Goal: Task Accomplishment & Management: Use online tool/utility

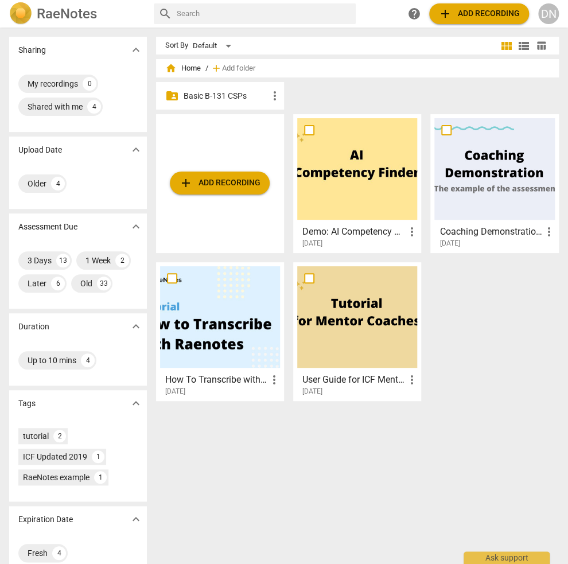
click at [220, 96] on p "Basic B-131 CSPs" at bounding box center [225, 96] width 84 height 12
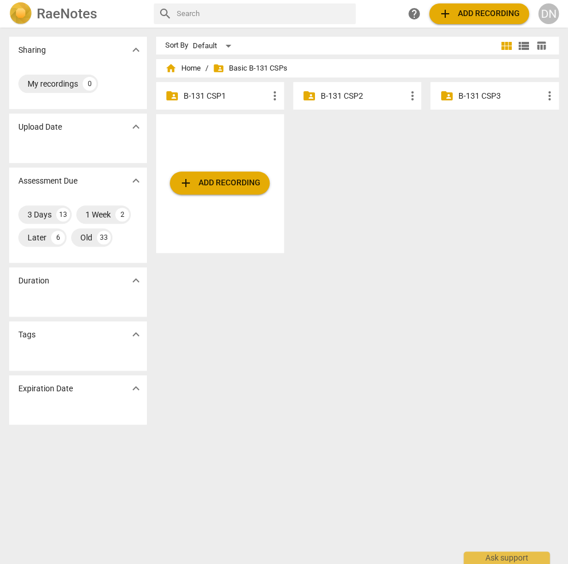
click at [484, 93] on p "B-131 CSP3" at bounding box center [500, 96] width 84 height 12
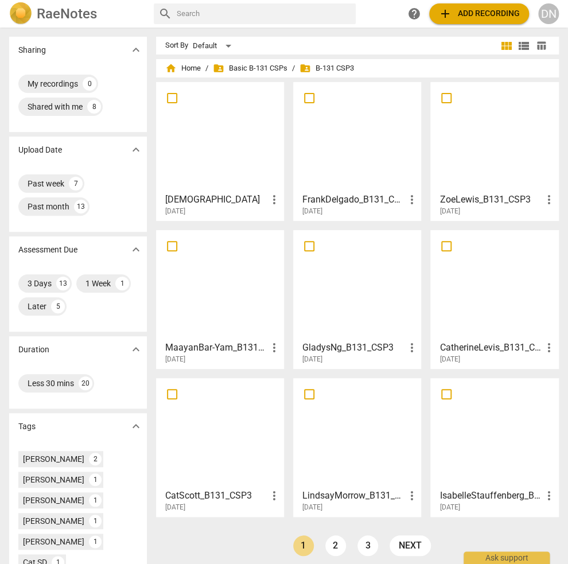
click at [413, 11] on span "help" at bounding box center [414, 14] width 14 height 14
click at [499, 13] on span "add Add recording" at bounding box center [478, 14] width 81 height 14
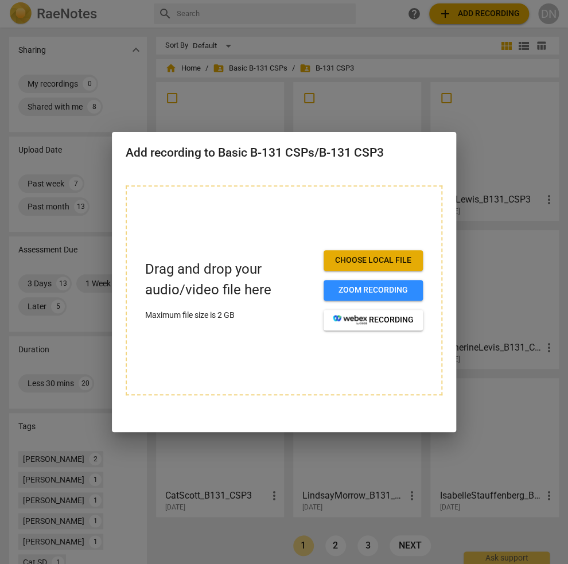
click at [381, 259] on span "Choose local file" at bounding box center [373, 260] width 81 height 11
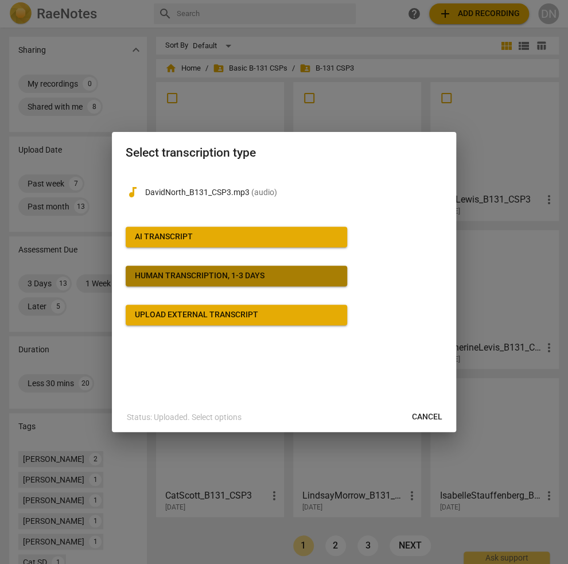
click at [174, 275] on div "Human transcription, 1-3 days" at bounding box center [200, 275] width 130 height 11
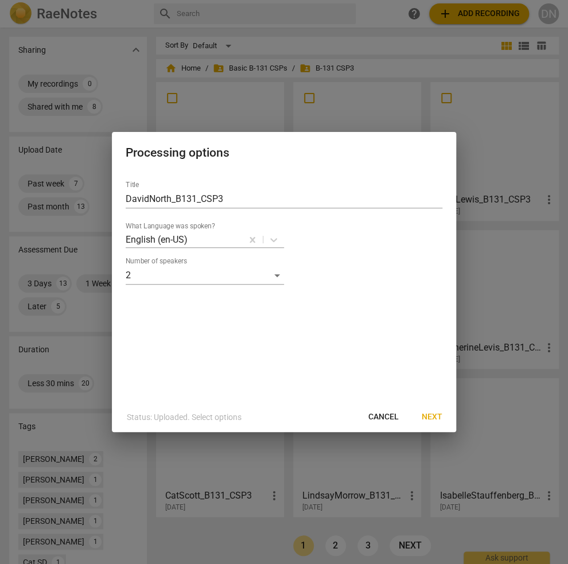
click at [428, 417] on span "Next" at bounding box center [431, 416] width 21 height 11
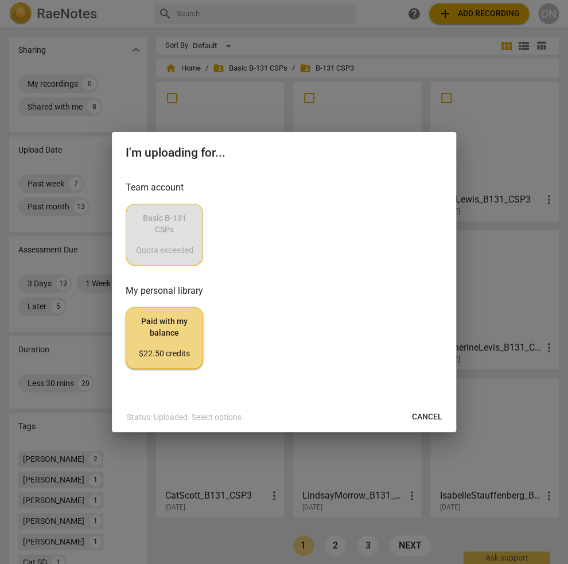
click at [159, 234] on div "Basic B-131 CSPs Quota exceeded" at bounding box center [284, 235] width 317 height 62
click at [214, 417] on p "Status: Uploaded. Select options" at bounding box center [184, 417] width 115 height 12
click at [427, 415] on span "Cancel" at bounding box center [427, 416] width 30 height 11
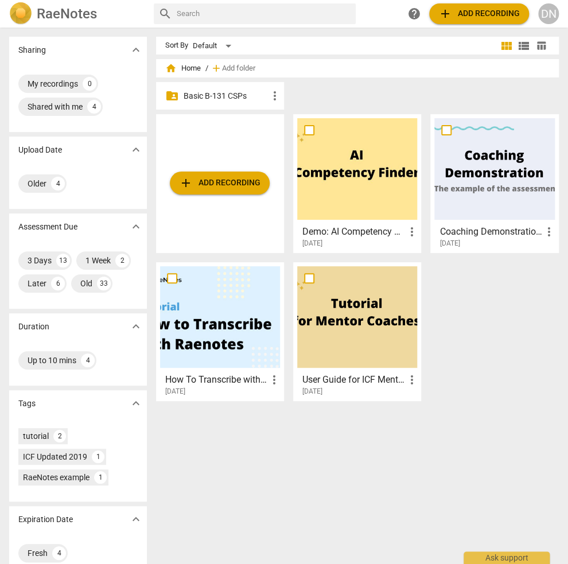
click at [200, 95] on p "Basic B-131 CSPs" at bounding box center [225, 96] width 84 height 12
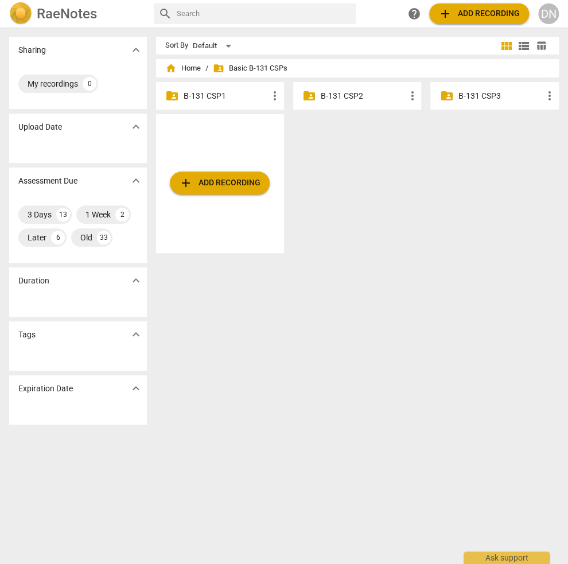
click at [478, 94] on p "B-131 CSP3" at bounding box center [500, 96] width 84 height 12
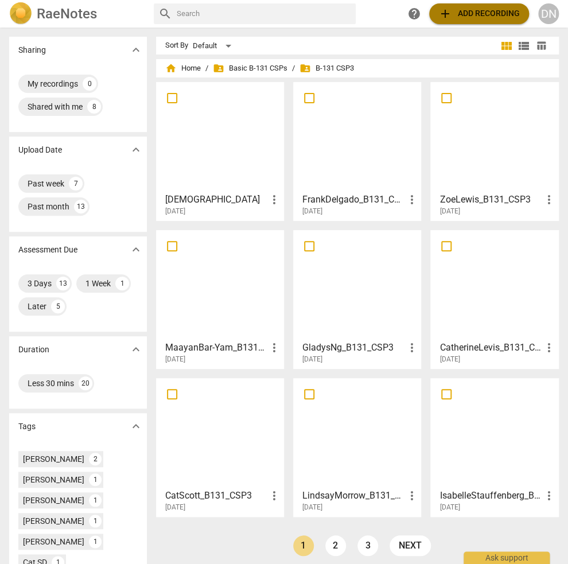
click at [456, 9] on span "add Add recording" at bounding box center [478, 14] width 81 height 14
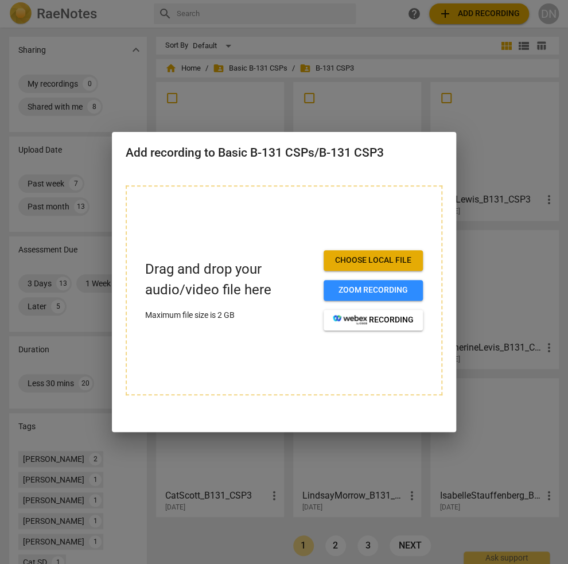
click at [354, 260] on span "Choose local file" at bounding box center [373, 260] width 81 height 11
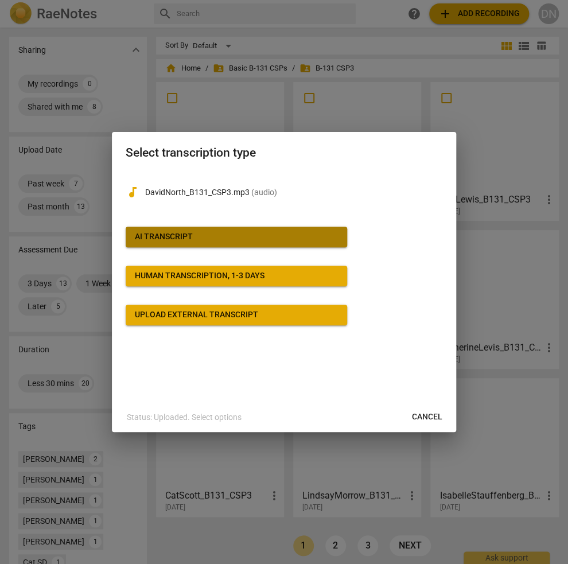
click at [205, 237] on span "AI Transcript" at bounding box center [236, 236] width 203 height 11
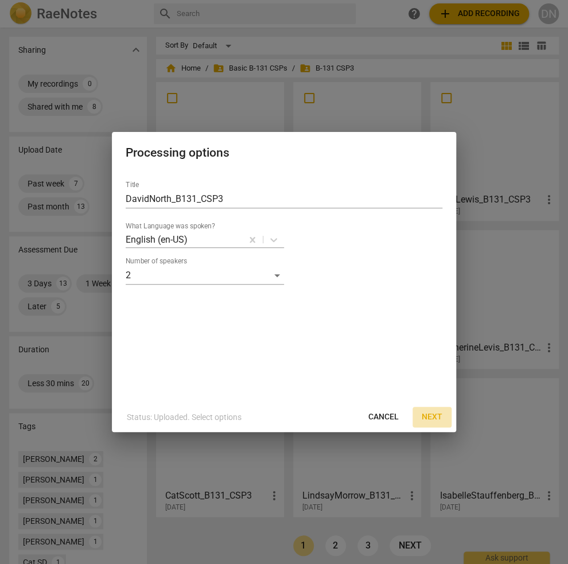
click at [432, 416] on span "Next" at bounding box center [431, 416] width 21 height 11
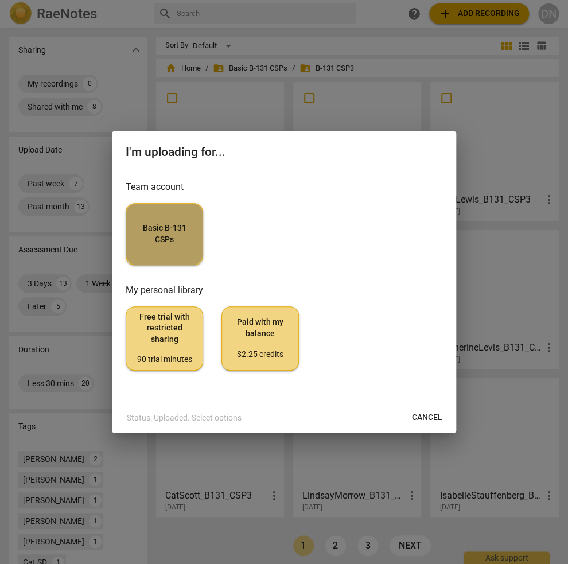
click at [179, 244] on span "Basic B-131 CSPs" at bounding box center [164, 233] width 58 height 22
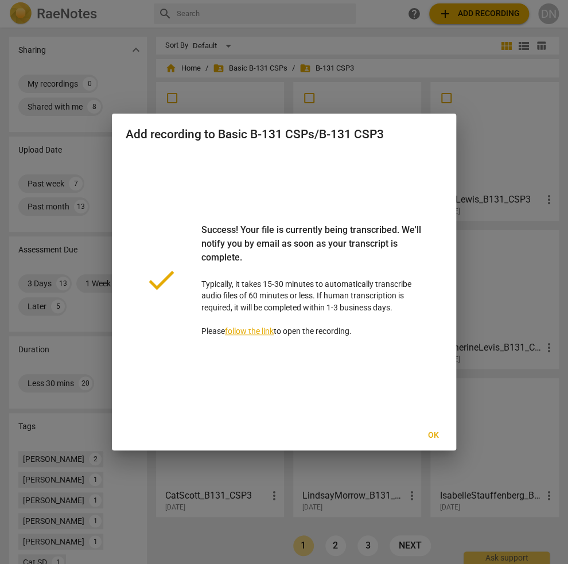
click at [435, 437] on span "Ok" at bounding box center [433, 434] width 18 height 11
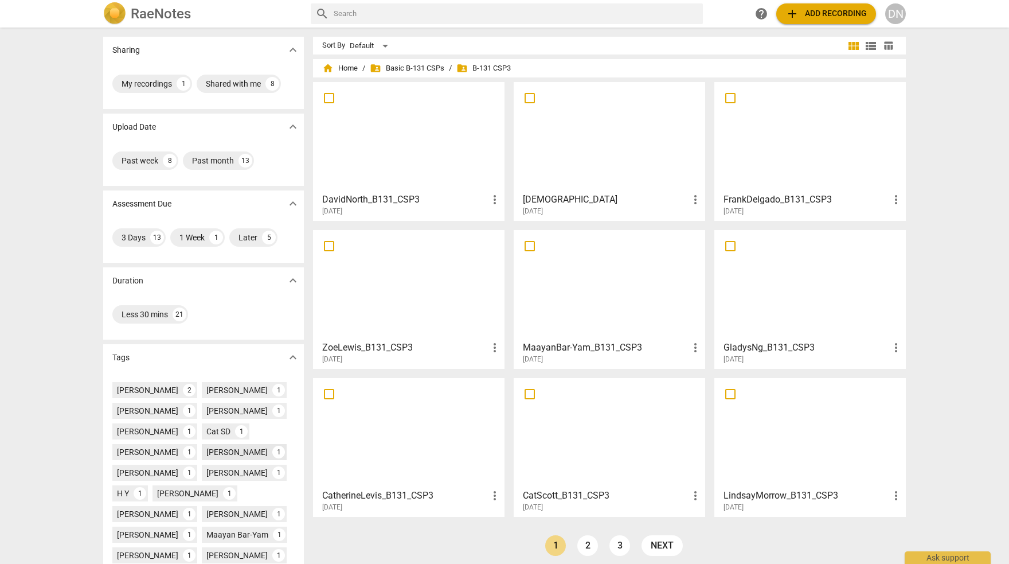
click at [224, 453] on div "David North" at bounding box center [236, 451] width 61 height 11
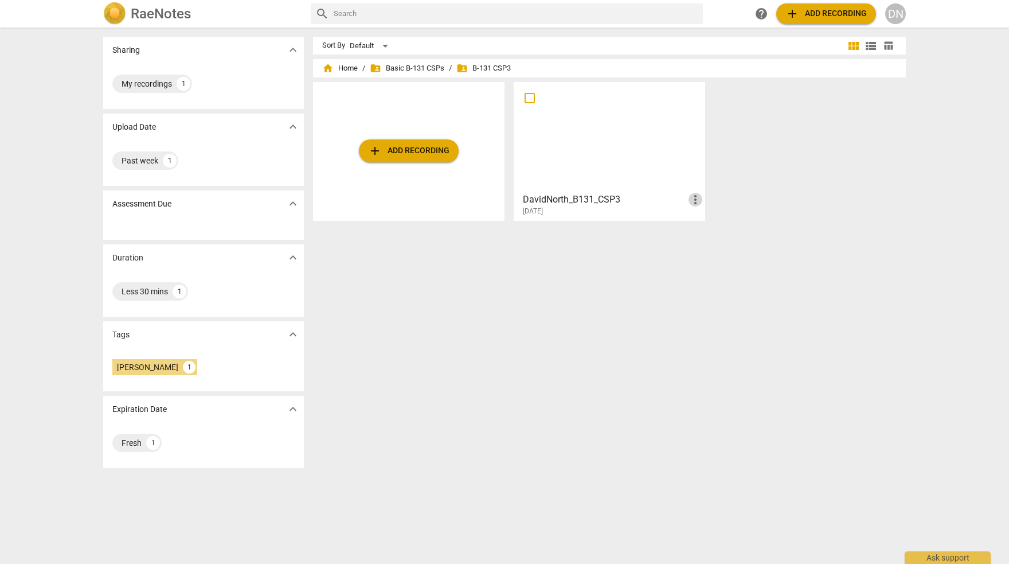
click at [696, 199] on span "more_vert" at bounding box center [696, 200] width 14 height 14
click at [423, 66] on div at bounding box center [504, 282] width 1009 height 564
click at [417, 67] on span "folder_shared Basic B-131 CSPs" at bounding box center [407, 67] width 75 height 11
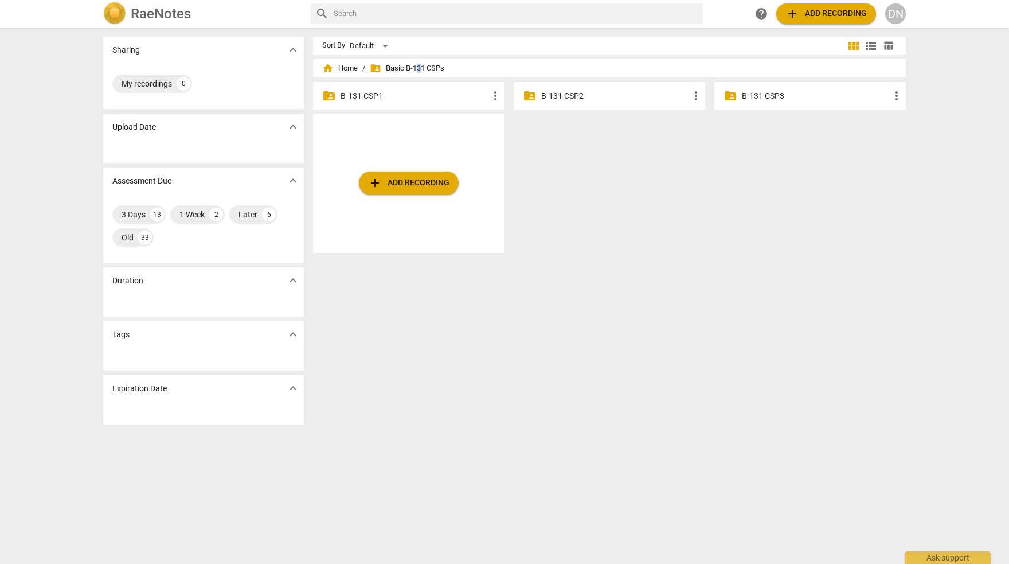
click at [552, 96] on p "B-131 CSP2" at bounding box center [615, 96] width 148 height 12
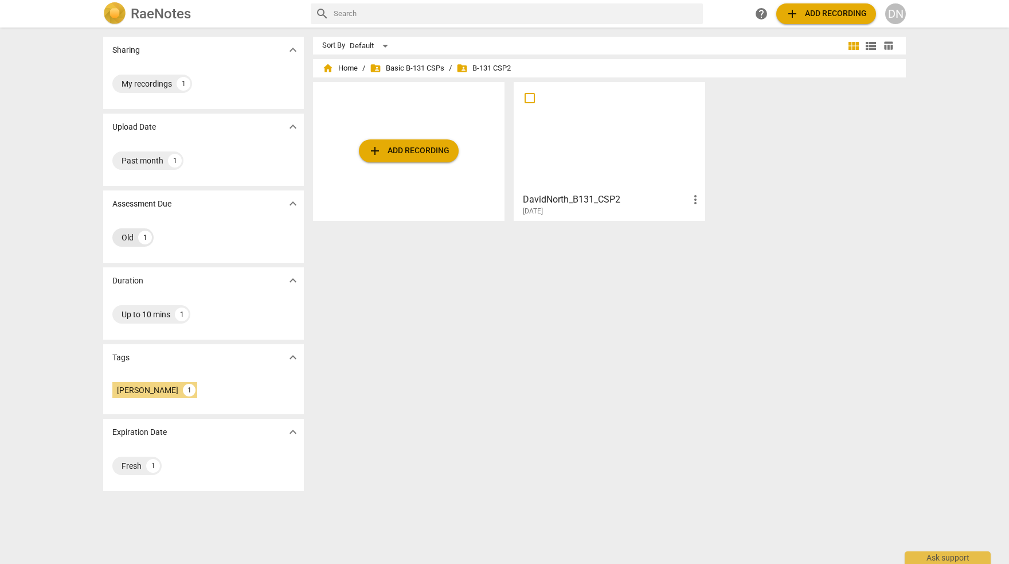
click at [126, 238] on div "Old" at bounding box center [128, 237] width 12 height 11
click at [132, 238] on div "Old 1" at bounding box center [132, 237] width 41 height 18
click at [152, 11] on h2 "RaeNotes" at bounding box center [161, 14] width 60 height 16
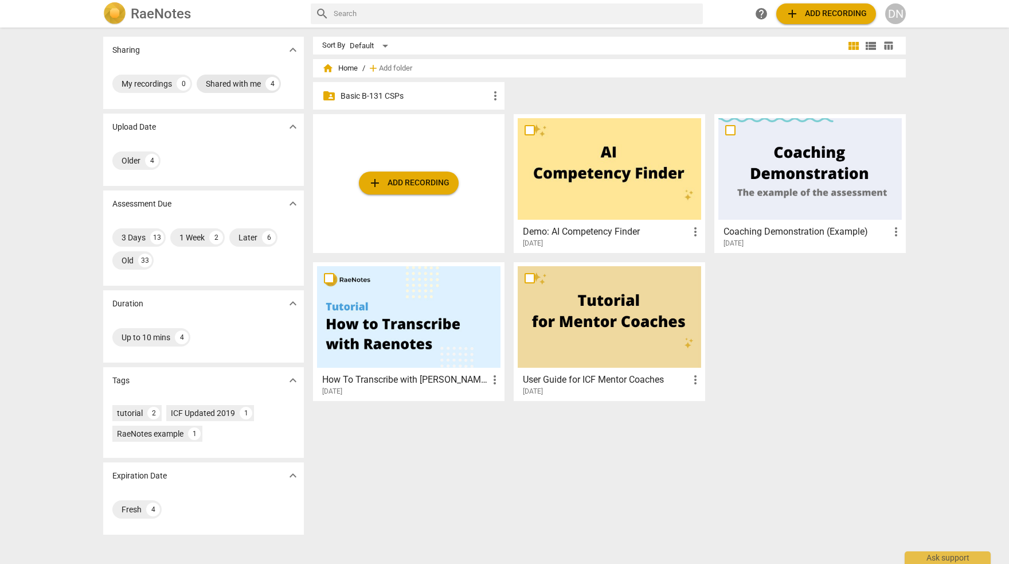
click at [223, 85] on div "Shared with me" at bounding box center [233, 83] width 55 height 11
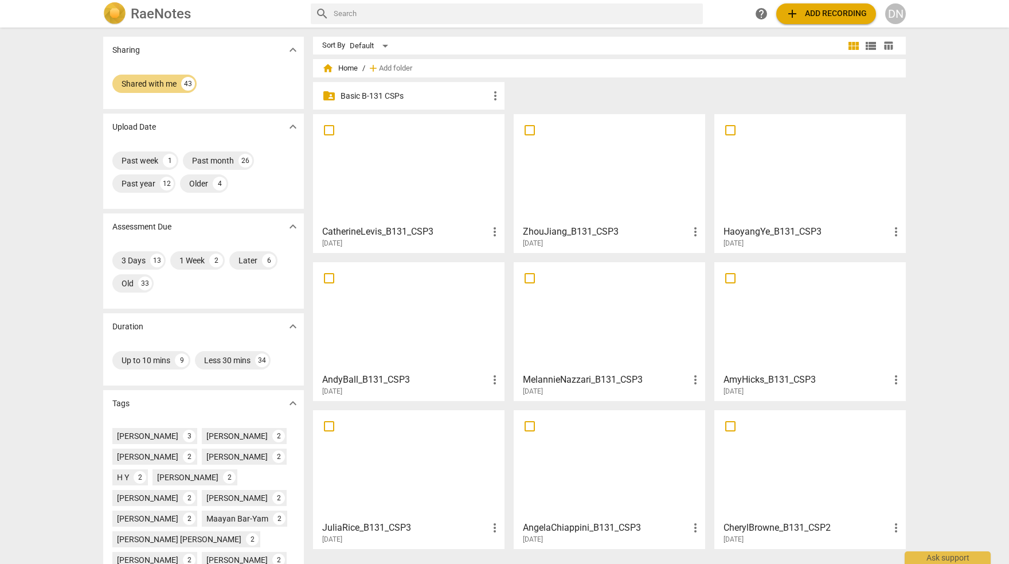
click at [817, 325] on div at bounding box center [809, 316] width 183 height 101
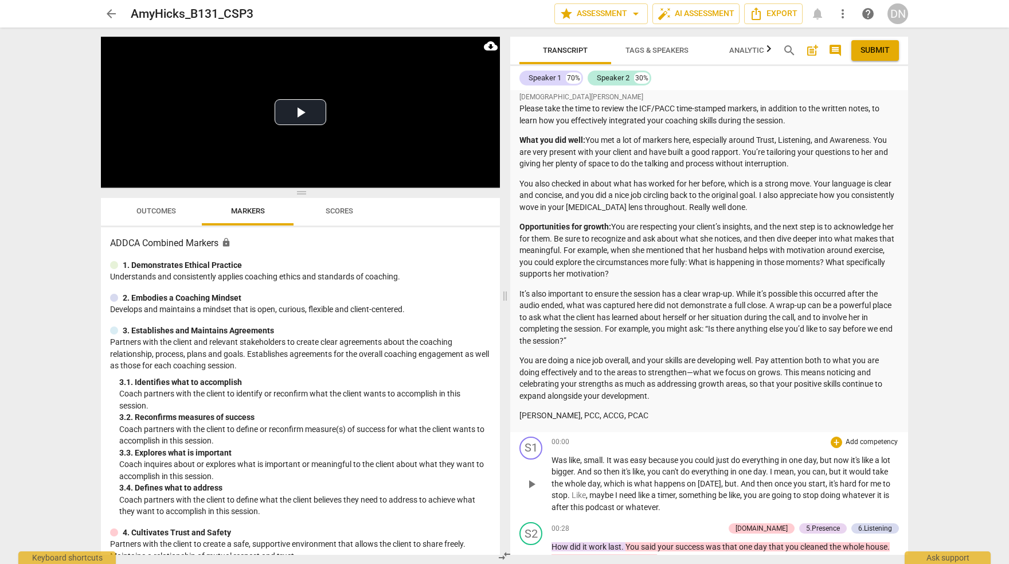
scroll to position [172, 0]
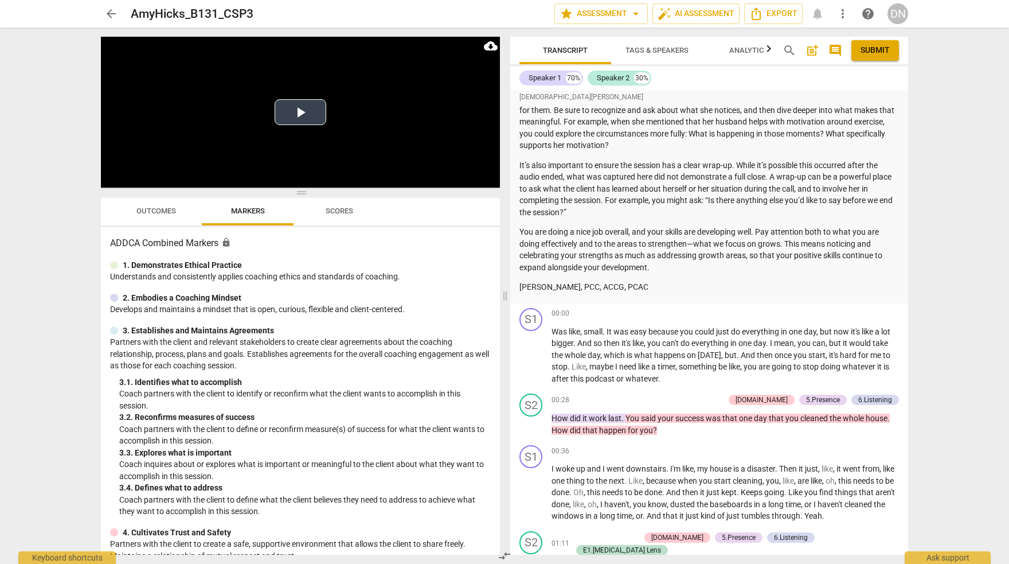
click at [284, 108] on button "Play Video" at bounding box center [301, 112] width 52 height 26
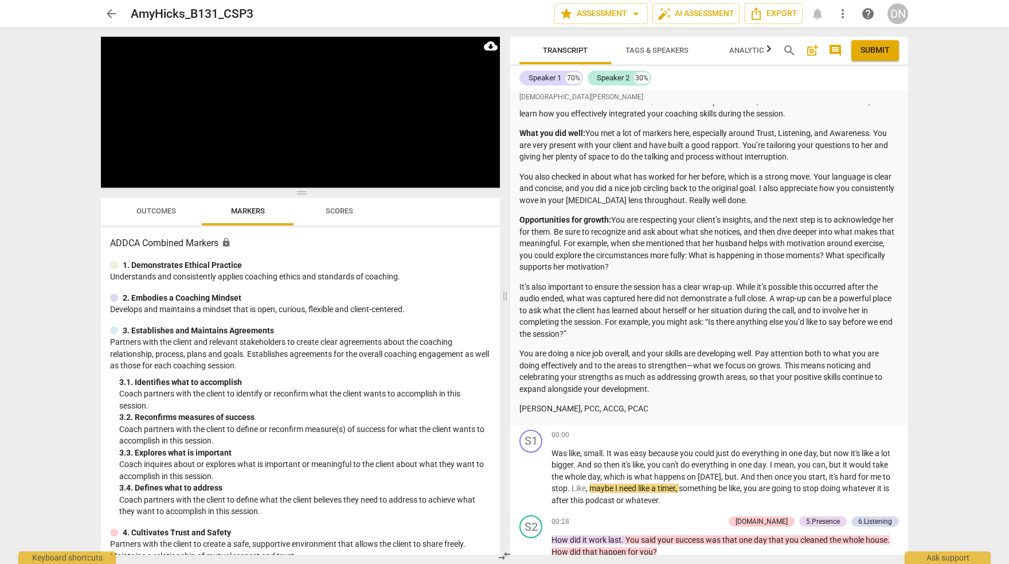
scroll to position [0, 0]
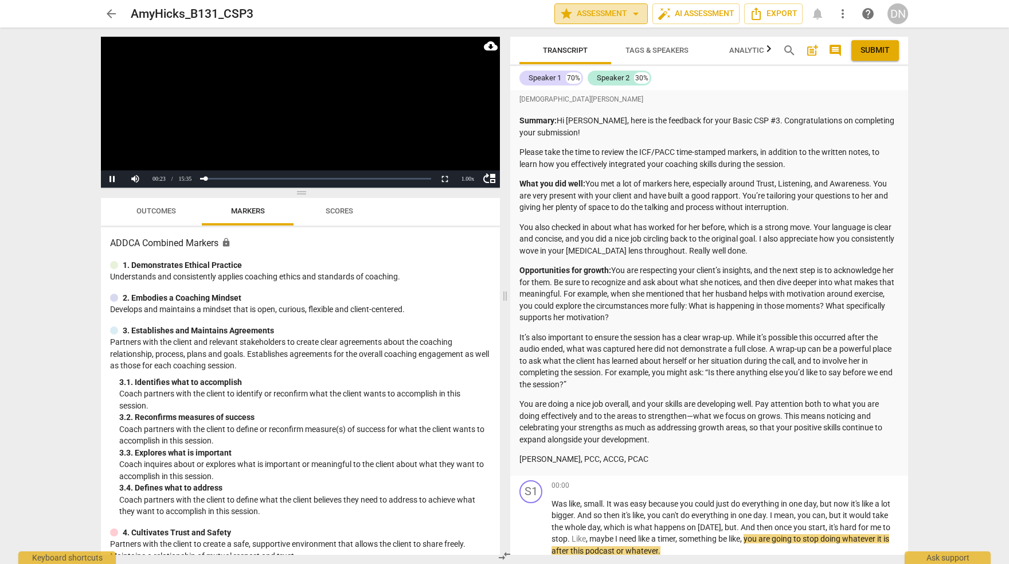
click at [594, 15] on span "star Assessment arrow_drop_down" at bounding box center [601, 14] width 83 height 14
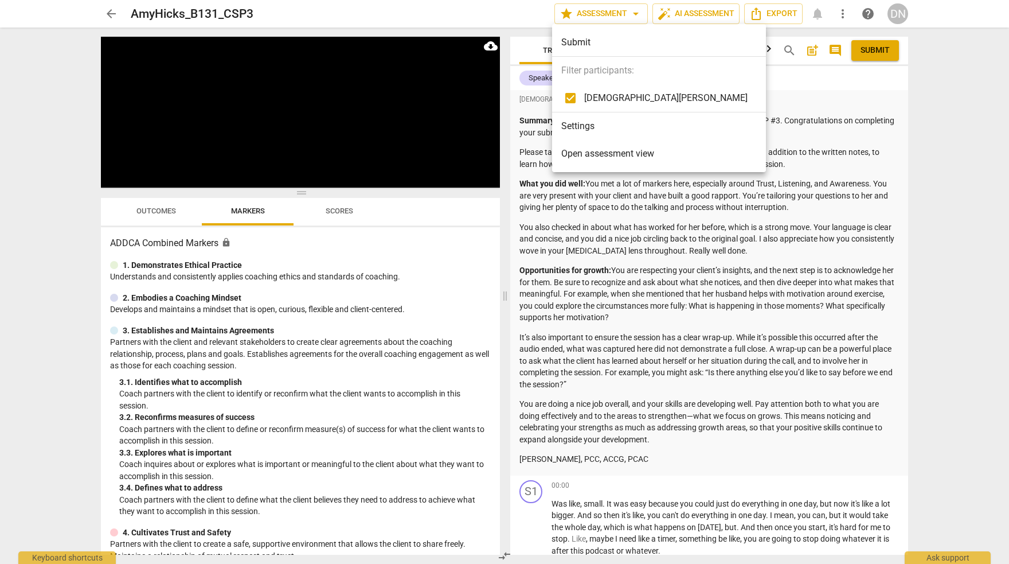
click at [939, 77] on div at bounding box center [504, 282] width 1009 height 564
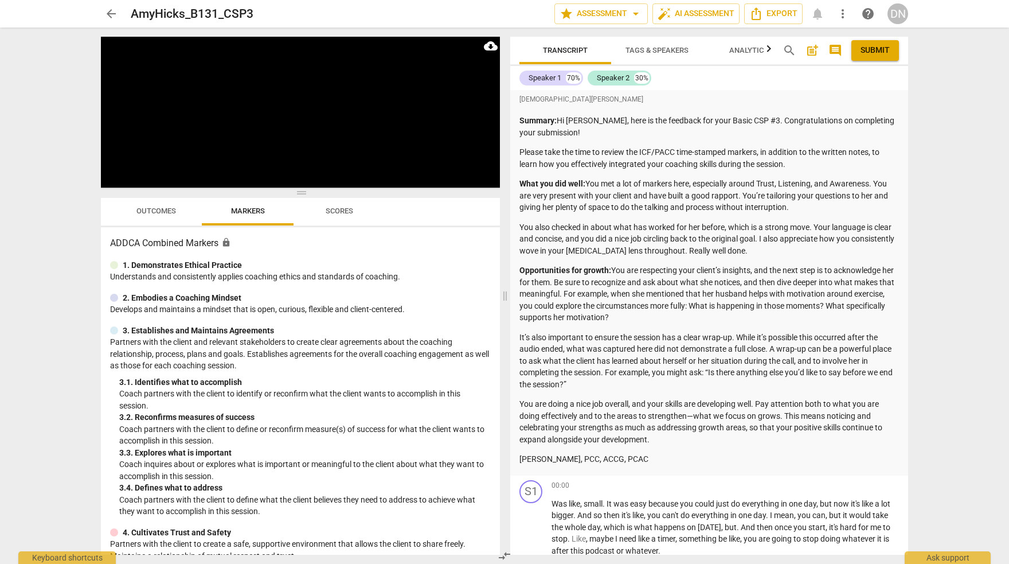
scroll to position [495, 0]
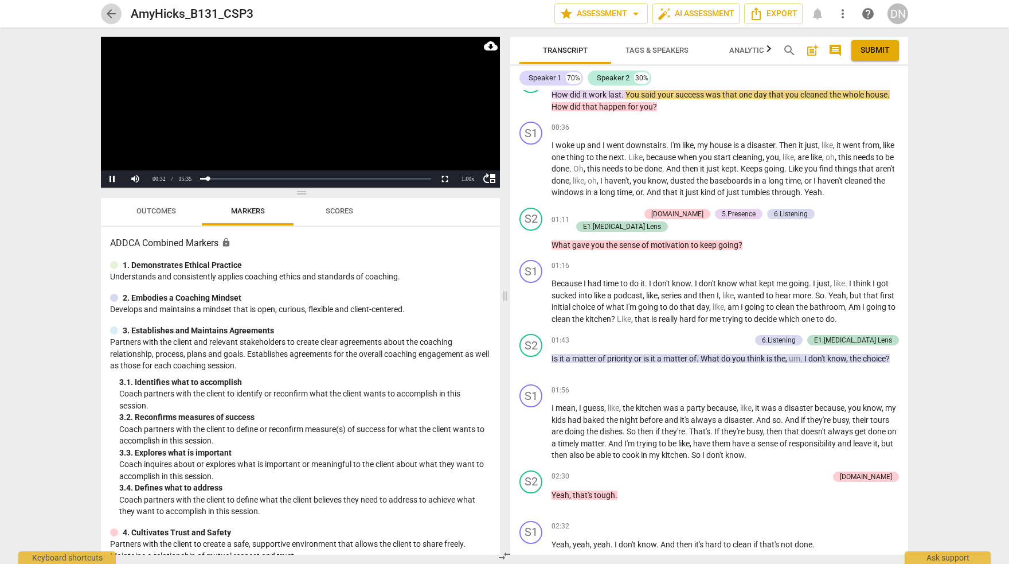
click at [112, 14] on span "arrow_back" at bounding box center [111, 14] width 14 height 14
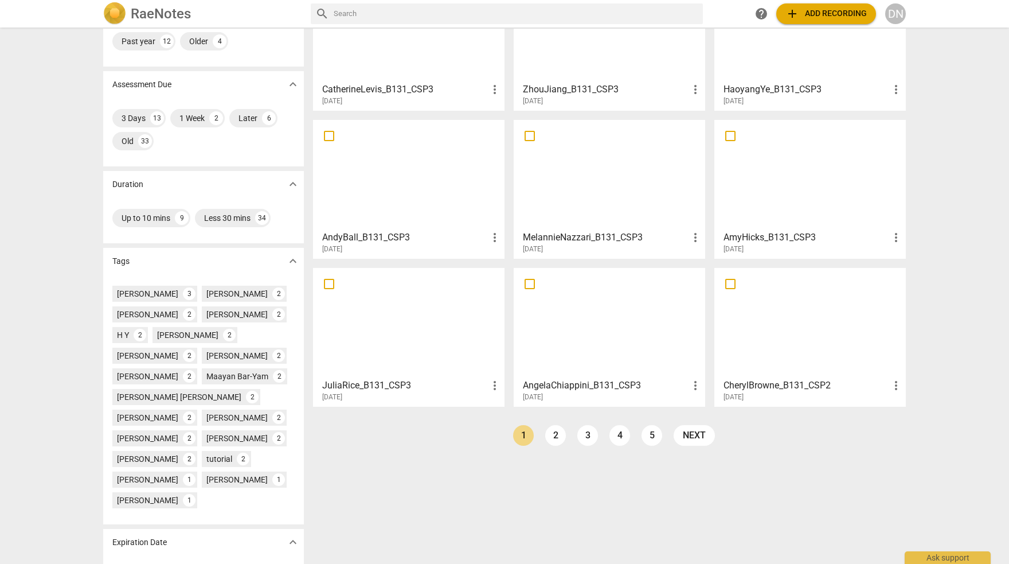
scroll to position [163, 0]
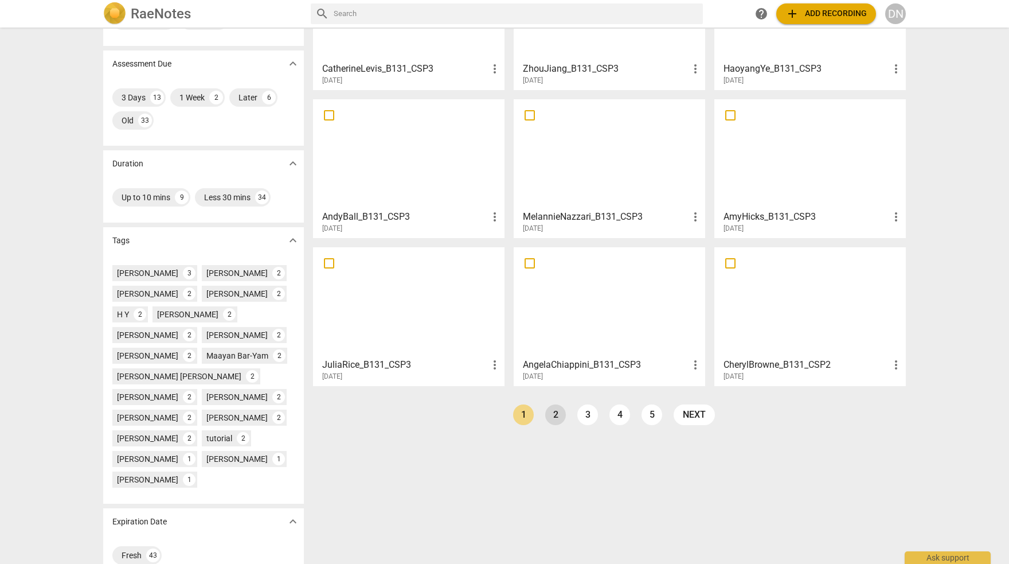
click at [558, 414] on link "2" at bounding box center [555, 414] width 21 height 21
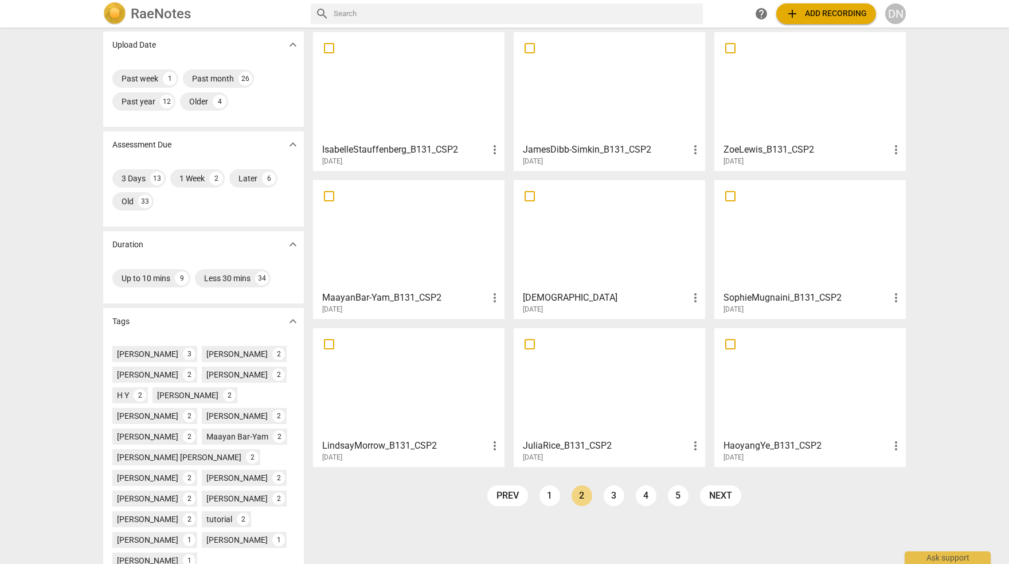
scroll to position [163, 0]
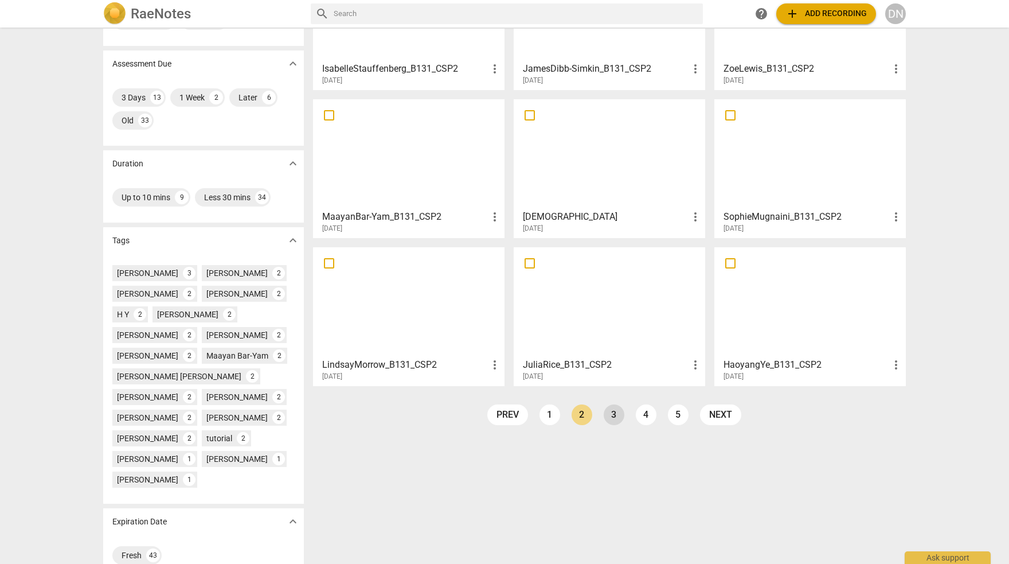
click at [612, 410] on link "3" at bounding box center [614, 414] width 21 height 21
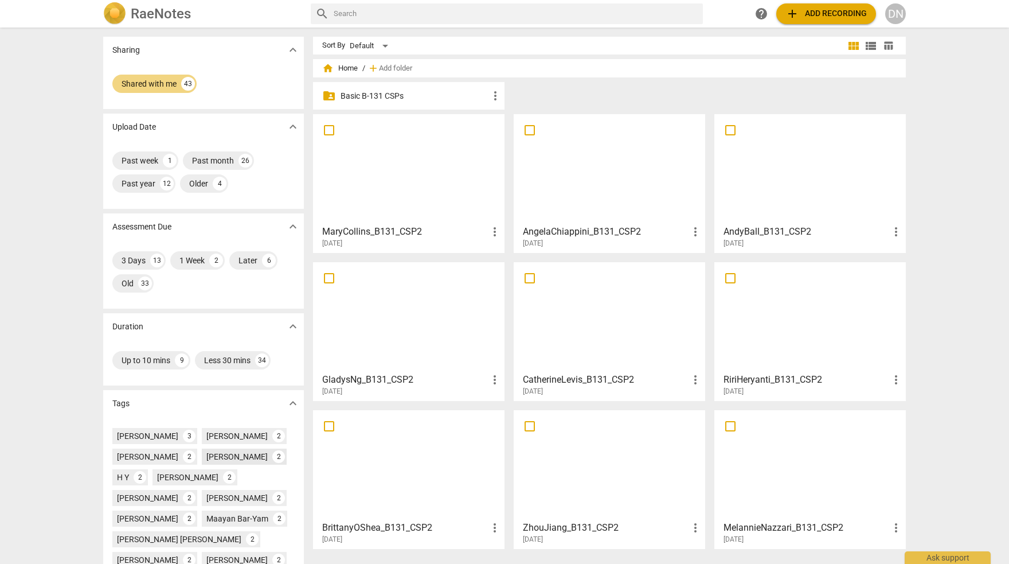
click at [244, 456] on div "[PERSON_NAME]" at bounding box center [236, 456] width 61 height 11
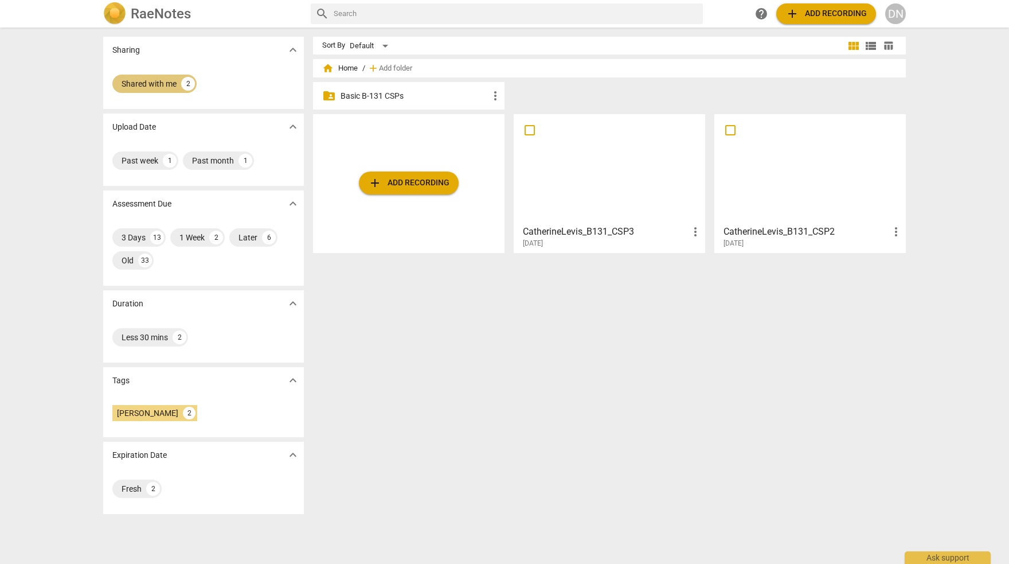
click at [149, 84] on div "Shared with me" at bounding box center [149, 83] width 55 height 11
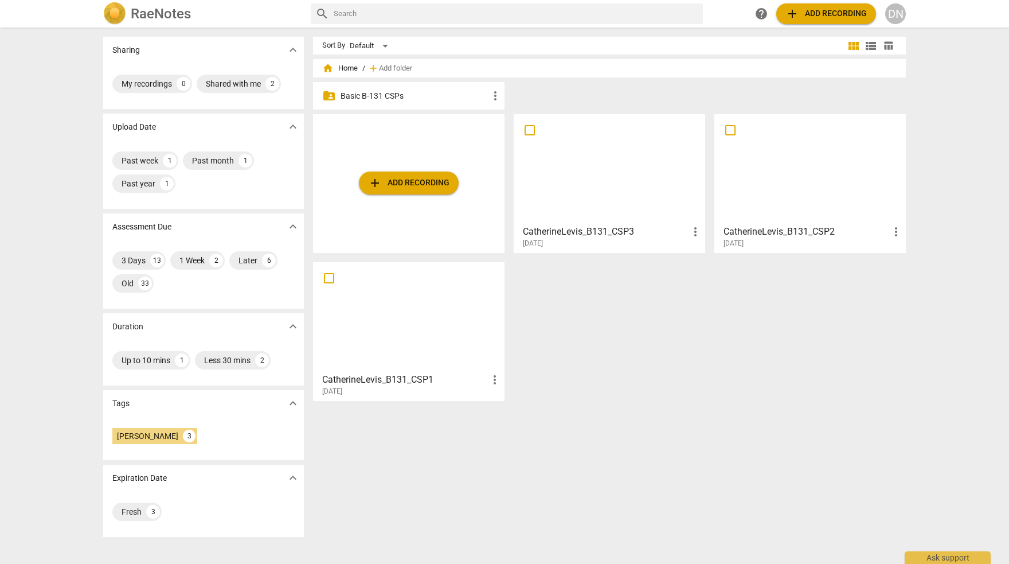
click at [149, 13] on h2 "RaeNotes" at bounding box center [161, 14] width 60 height 16
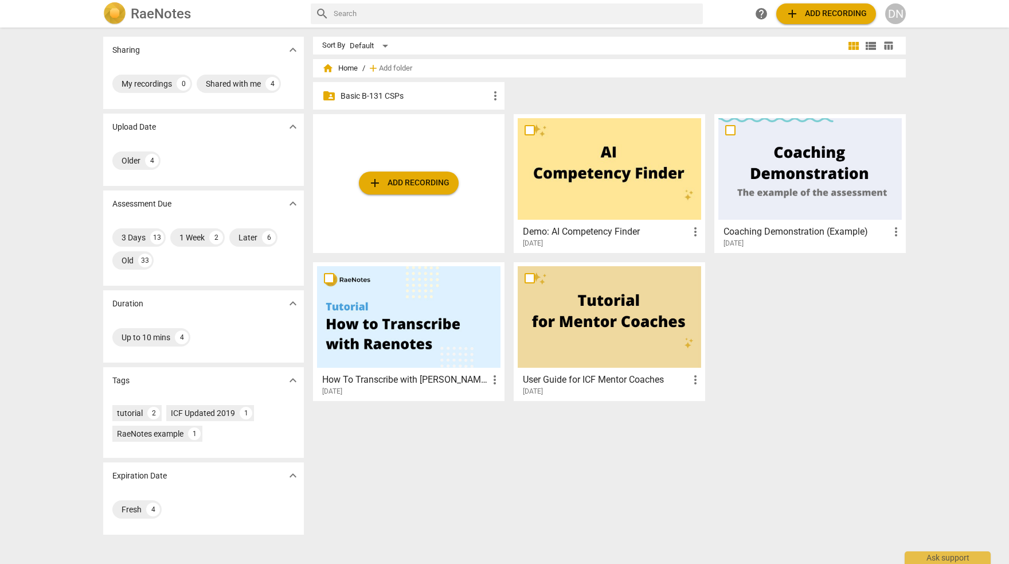
click at [580, 324] on div at bounding box center [609, 316] width 183 height 101
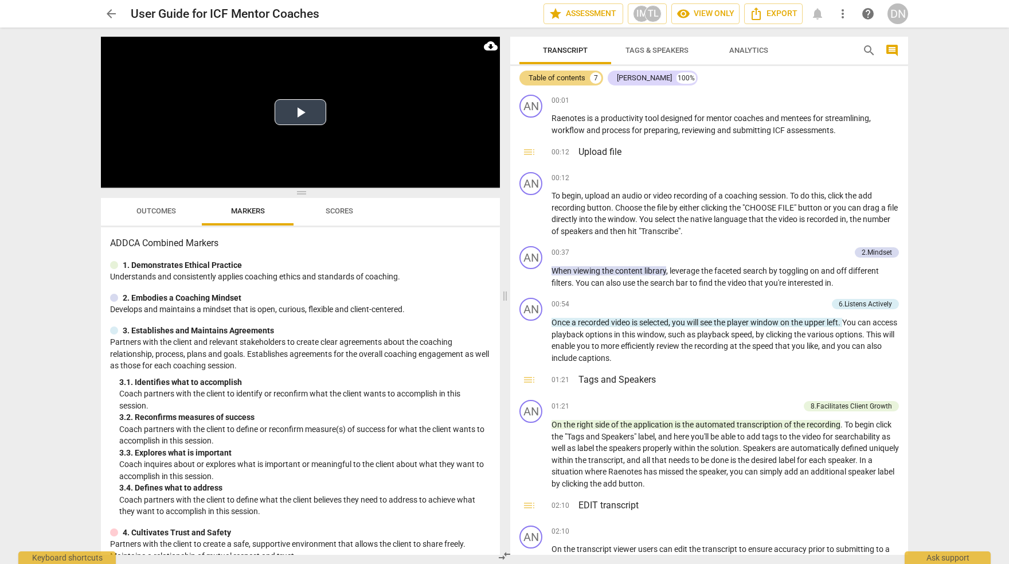
click at [303, 129] on video at bounding box center [300, 112] width 399 height 151
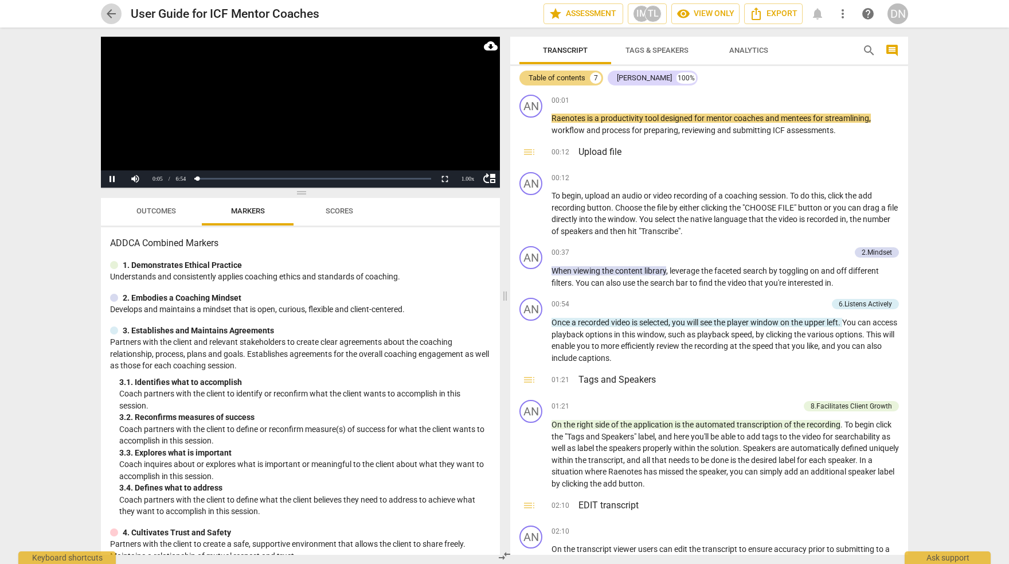
click at [112, 15] on span "arrow_back" at bounding box center [111, 14] width 14 height 14
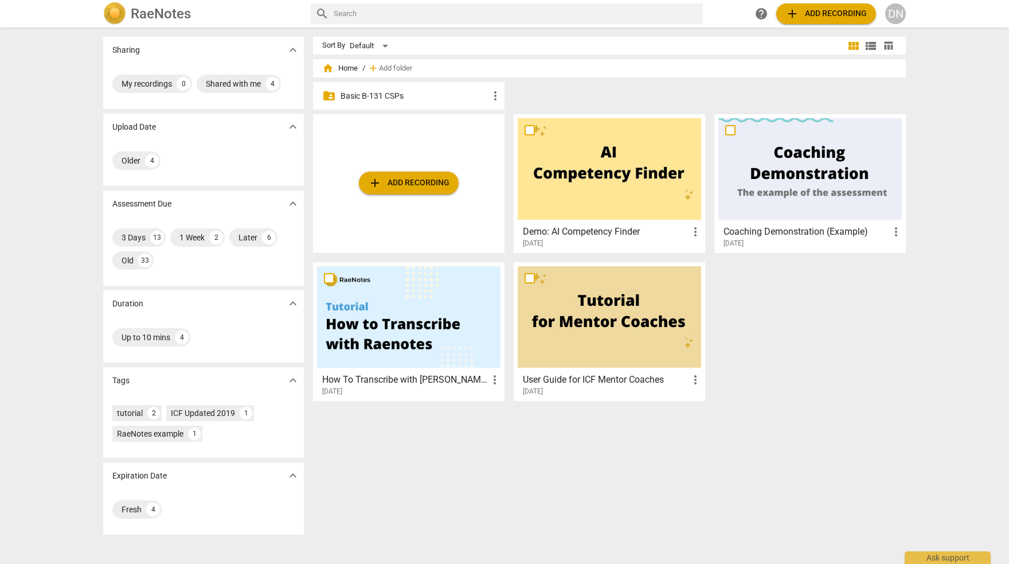
click at [160, 13] on h2 "RaeNotes" at bounding box center [161, 14] width 60 height 16
